Goal: Task Accomplishment & Management: Manage account settings

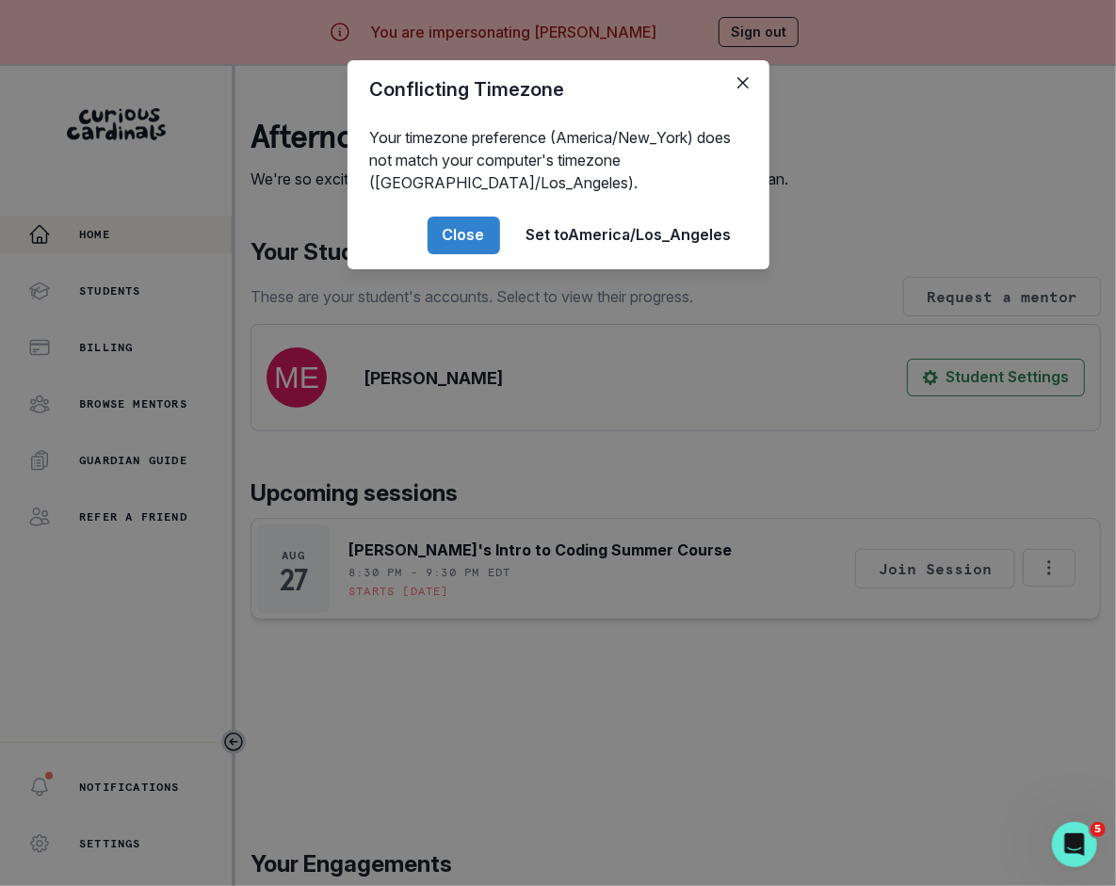
click at [426, 640] on div "Conflicting Timezone Your timezone preference (America/New_York) does not match…" at bounding box center [558, 443] width 1116 height 886
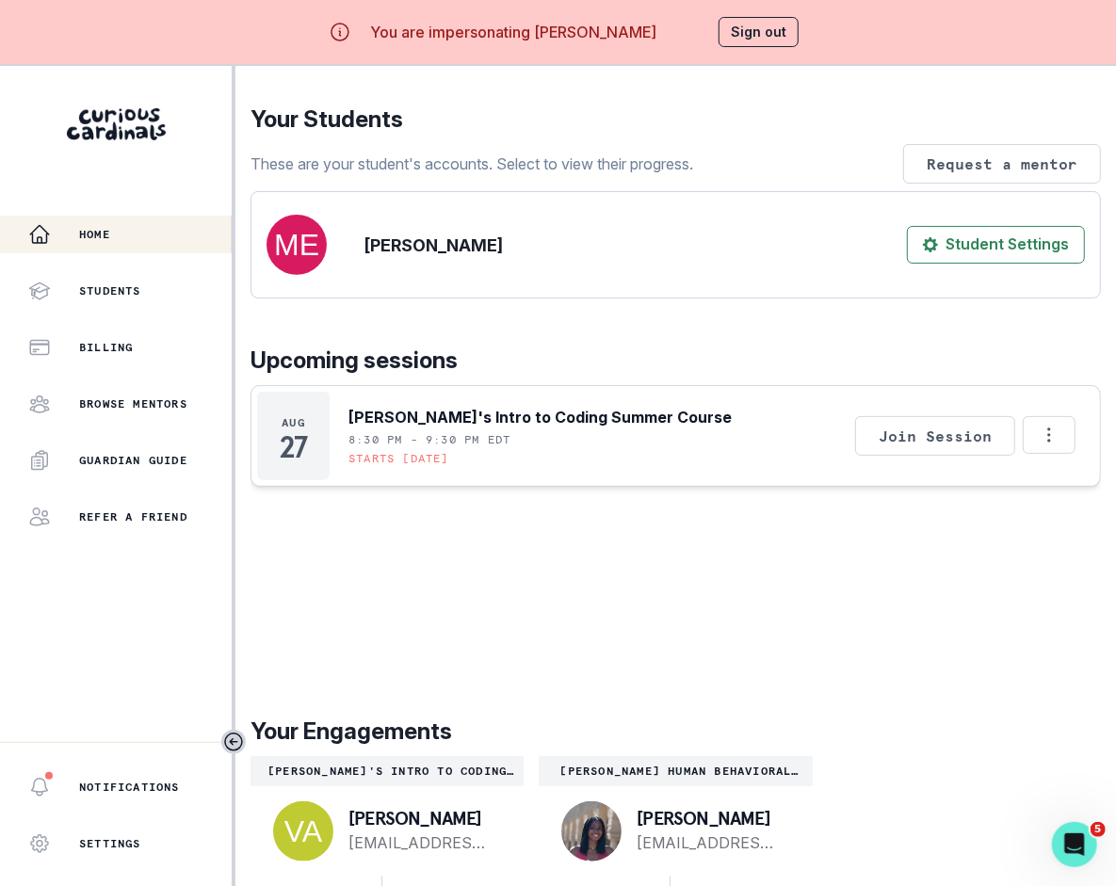
scroll to position [66, 0]
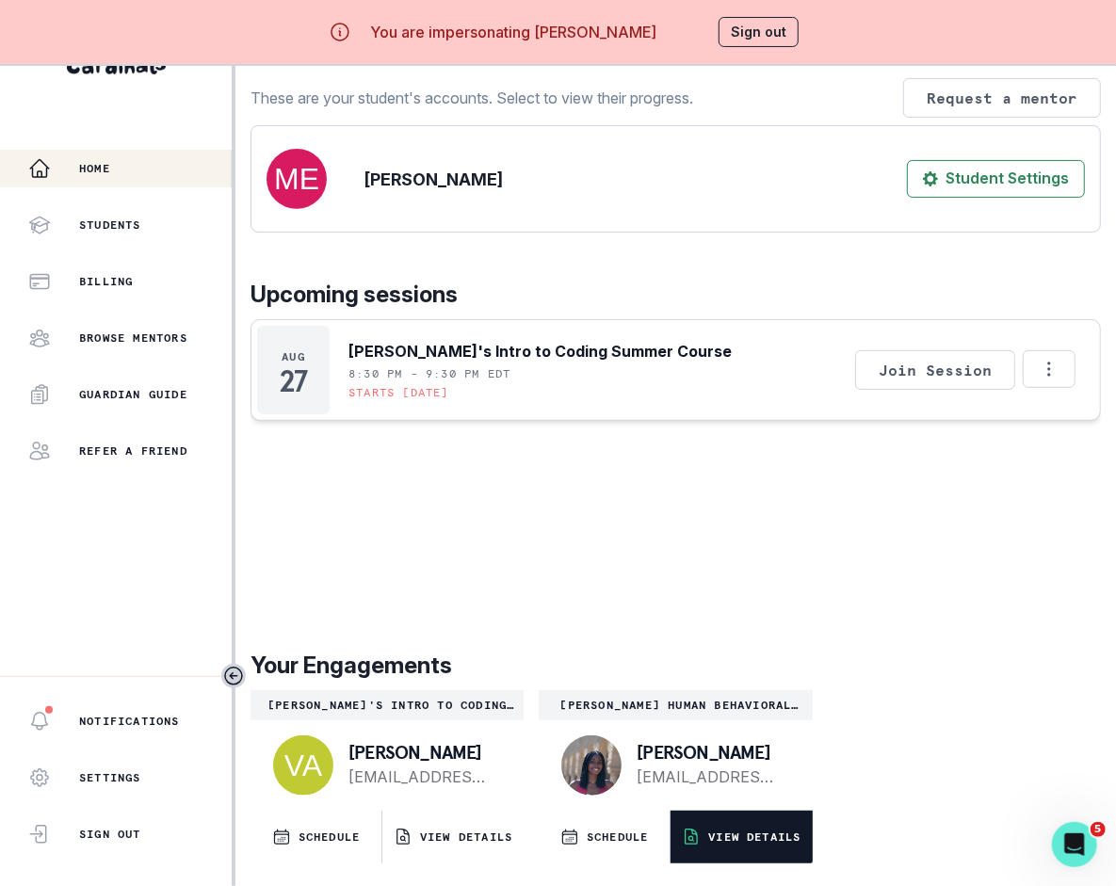
click at [715, 827] on button "VIEW DETAILS" at bounding box center [740, 837] width 141 height 53
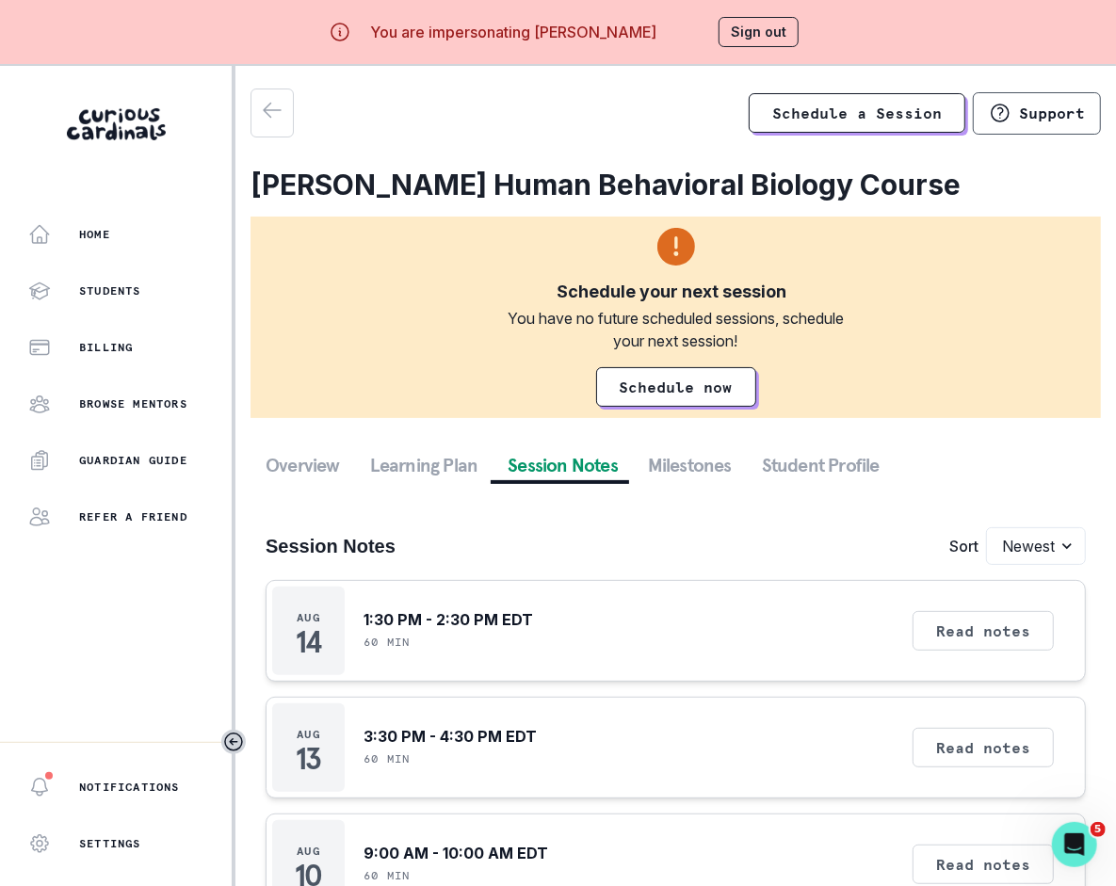
click at [575, 458] on button "Session Notes" at bounding box center [562, 465] width 140 height 34
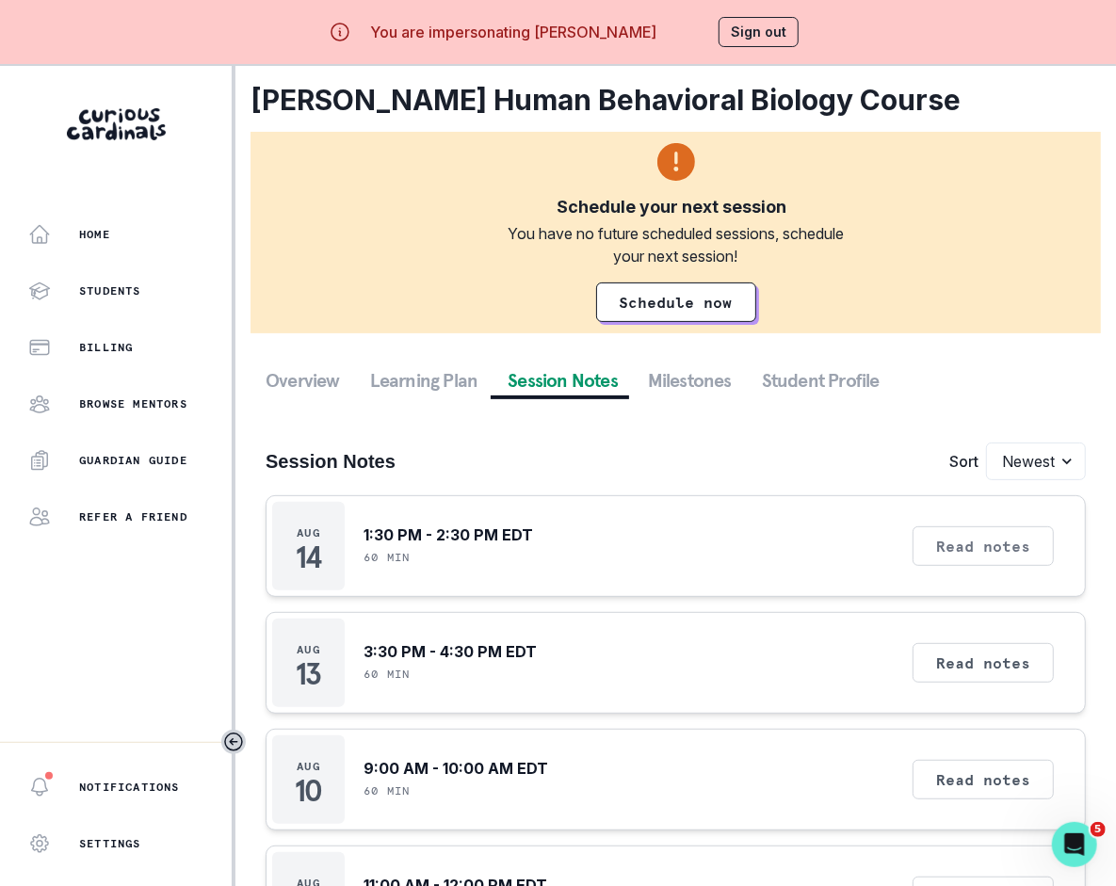
scroll to position [88, 0]
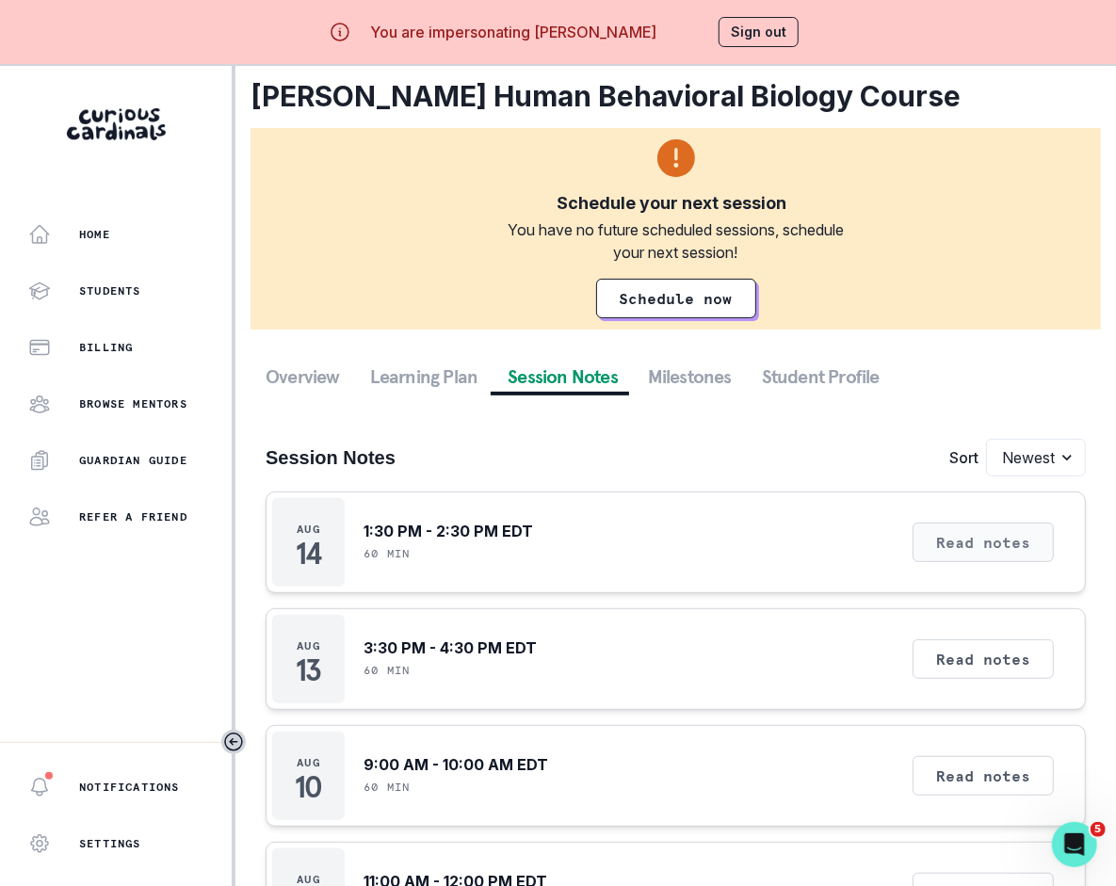
click at [942, 556] on button "Read notes" at bounding box center [982, 542] width 141 height 40
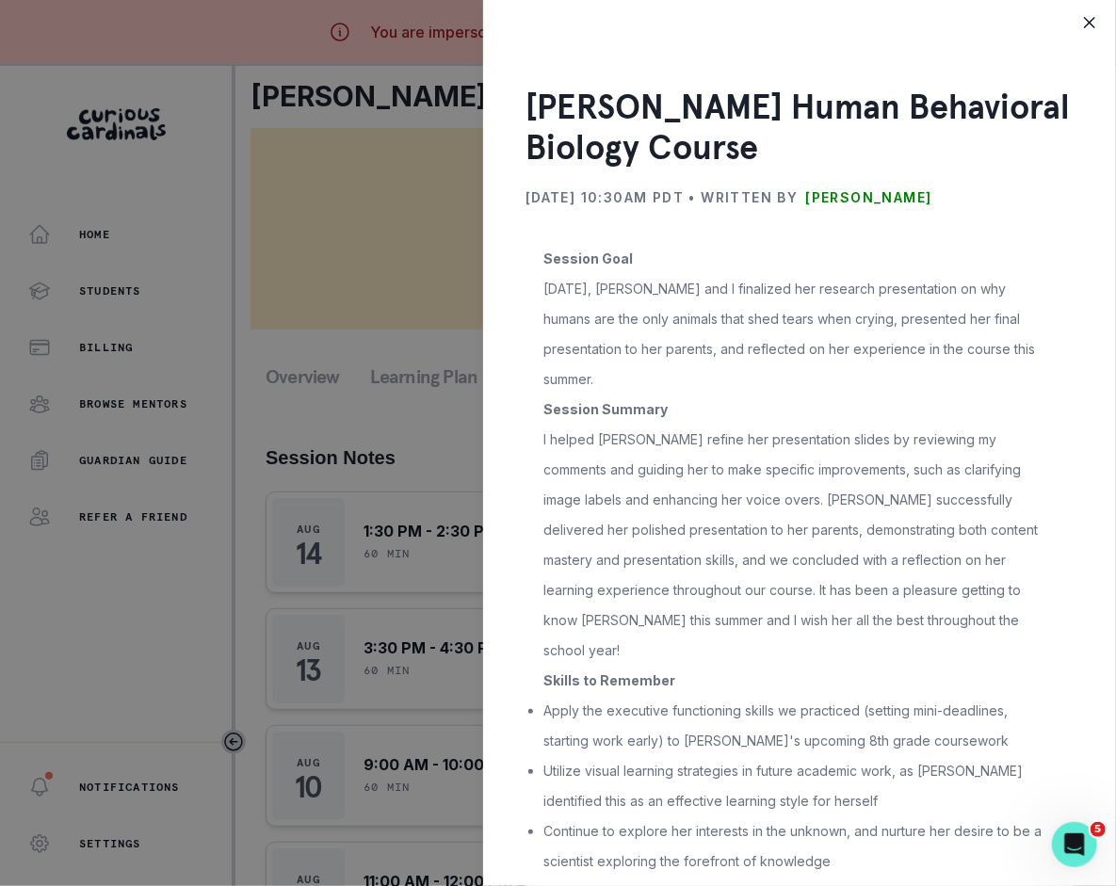
click at [281, 314] on div "[PERSON_NAME] Human Behavioral Biology Course [DATE] 10:30AM PDT • Written by […" at bounding box center [558, 443] width 1116 height 886
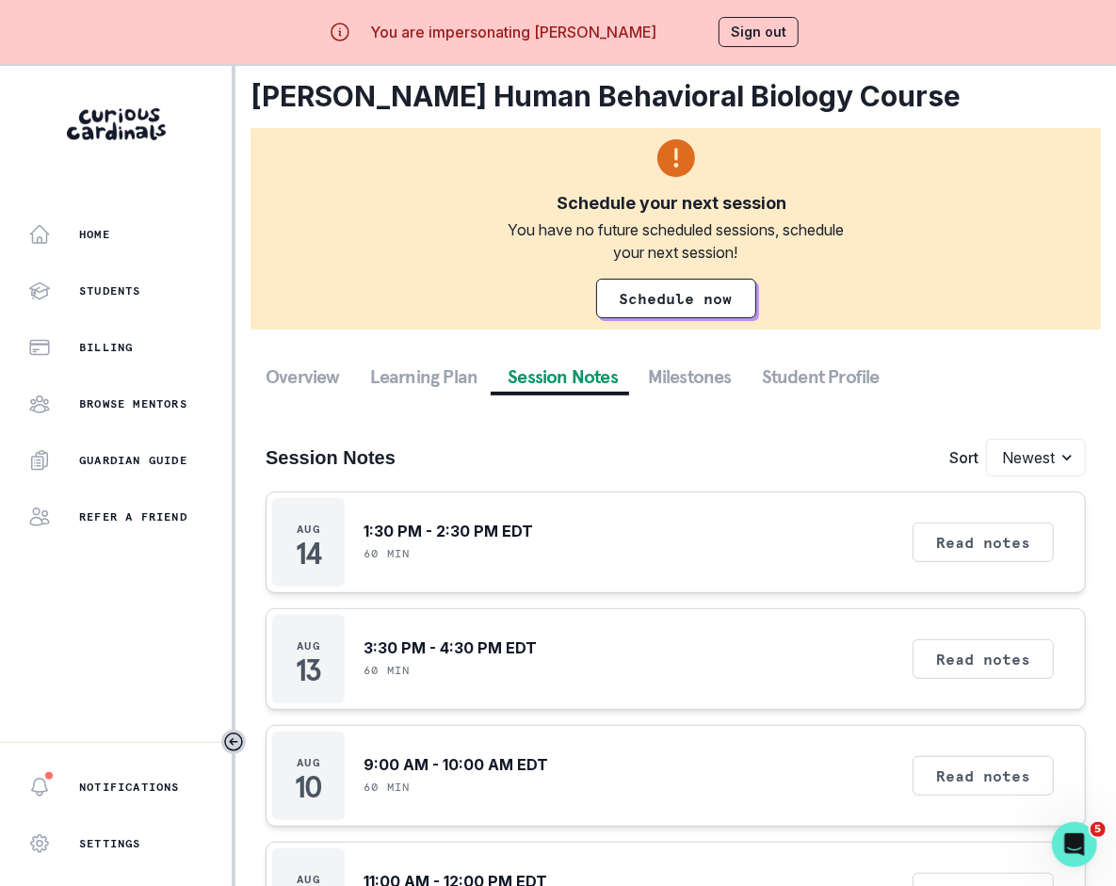
click at [281, 314] on div "Schedule your next session You have no future scheduled sessions, schedule your…" at bounding box center [675, 228] width 850 height 201
click at [152, 258] on div "Home Students Billing Browse Mentors Guardian Guide Refer a friend" at bounding box center [116, 376] width 232 height 320
click at [148, 251] on button "Home" at bounding box center [116, 235] width 232 height 38
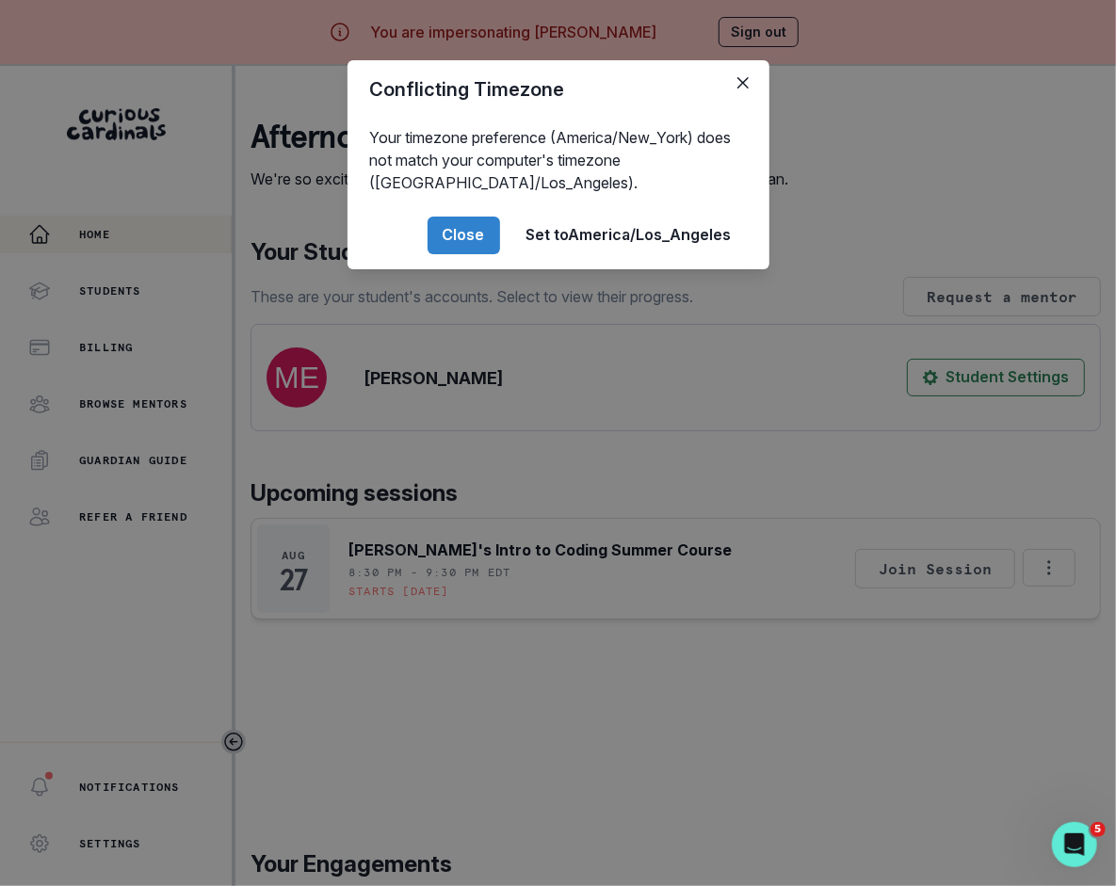
click at [457, 699] on div "Conflicting Timezone Your timezone preference (America/New_York) does not match…" at bounding box center [558, 443] width 1116 height 886
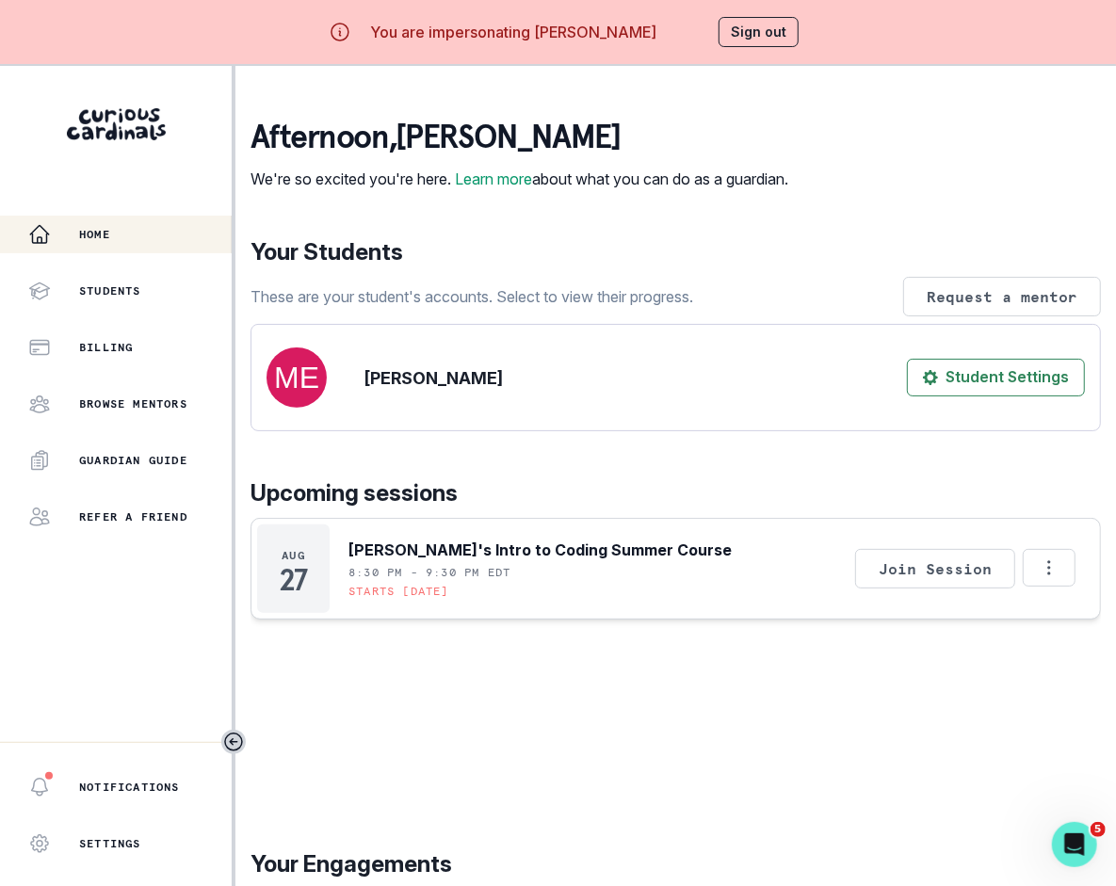
click at [758, 22] on button "Sign out" at bounding box center [758, 32] width 80 height 30
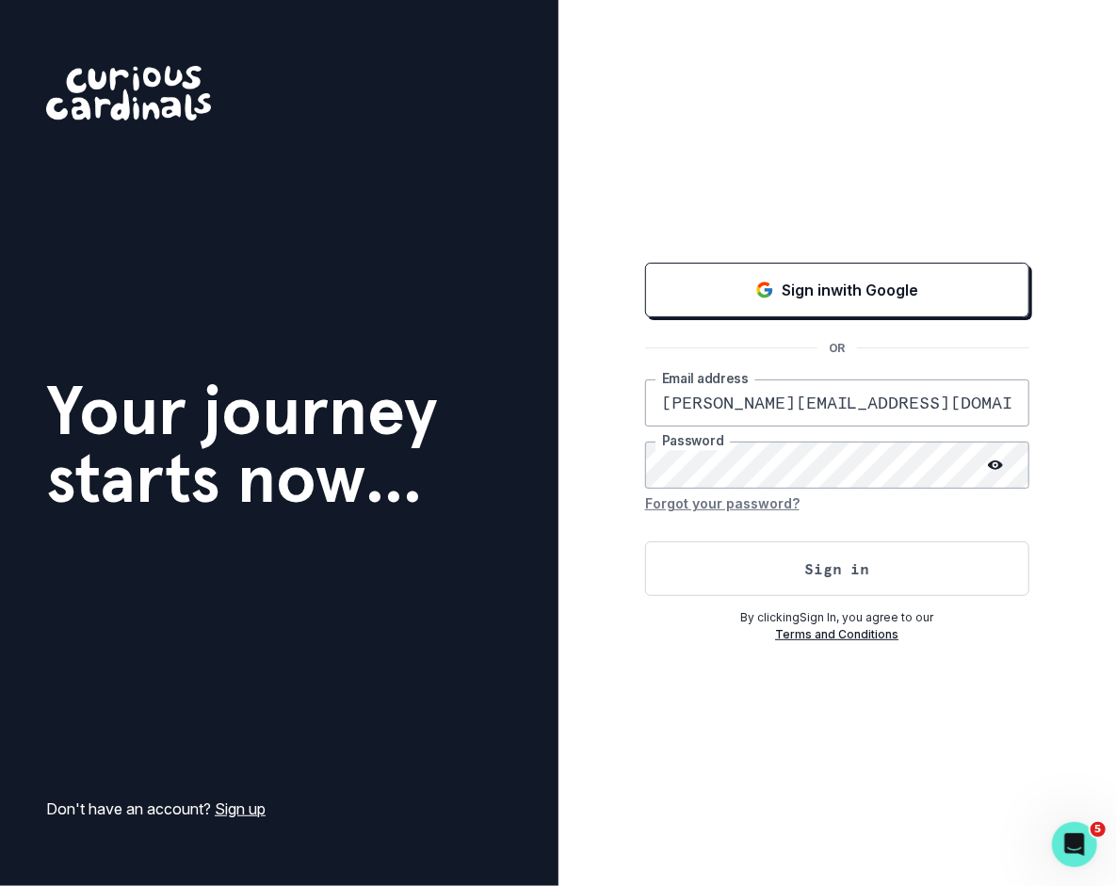
click at [759, 600] on div "By clicking Sign In , you agree to our Terms and Conditions" at bounding box center [837, 621] width 384 height 43
click at [750, 591] on button "Sign in" at bounding box center [837, 568] width 384 height 55
